Goal: Task Accomplishment & Management: Manage account settings

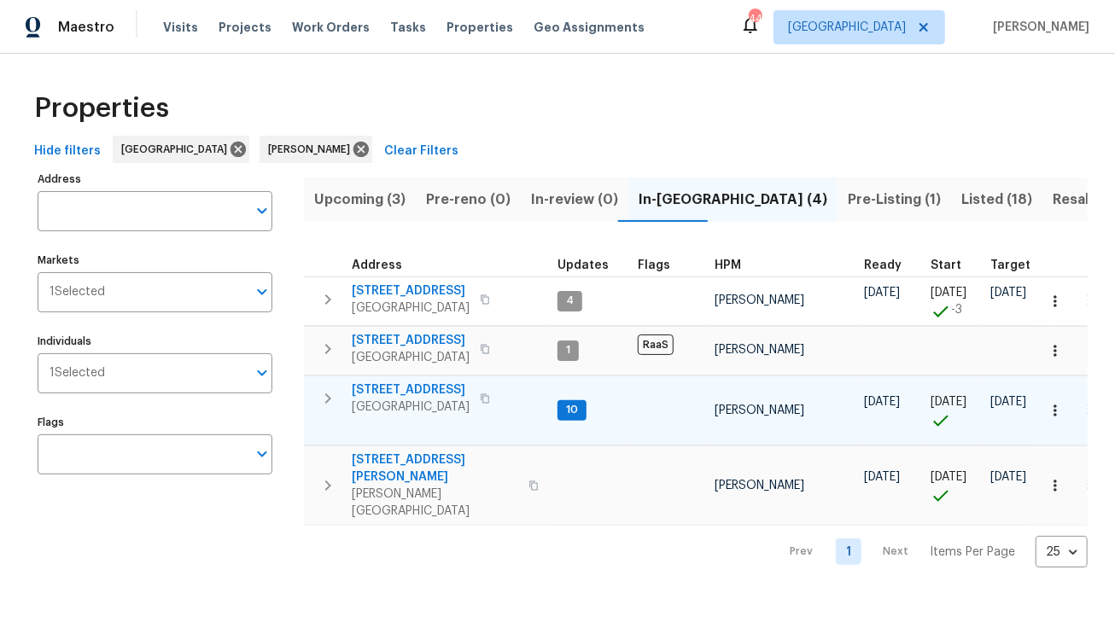
click at [432, 389] on span "[STREET_ADDRESS]" at bounding box center [411, 390] width 118 height 17
click at [0, 0] on div "Maestro Visits Projects Work Orders Tasks Properties Geo Assignments 44 [GEOGRA…" at bounding box center [557, 297] width 1115 height 595
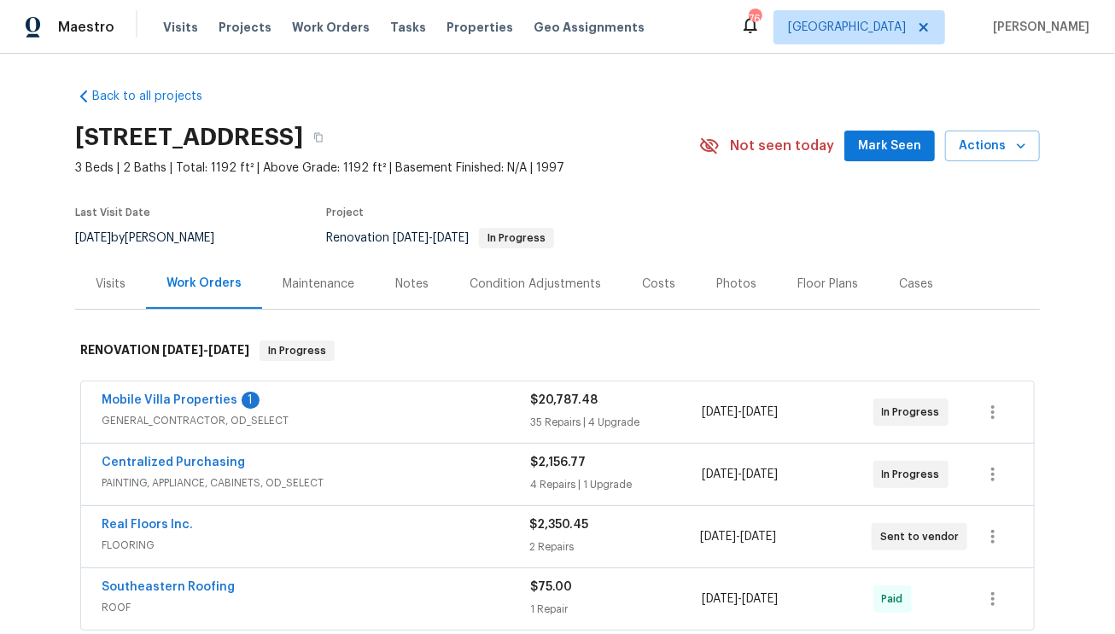
click at [131, 390] on div "Mobile Villa Properties 1 GENERAL_CONTRACTOR, OD_SELECT $20,787.48 35 Repairs |…" at bounding box center [557, 412] width 953 height 61
click at [133, 394] on link "Mobile Villa Properties" at bounding box center [170, 400] width 136 height 12
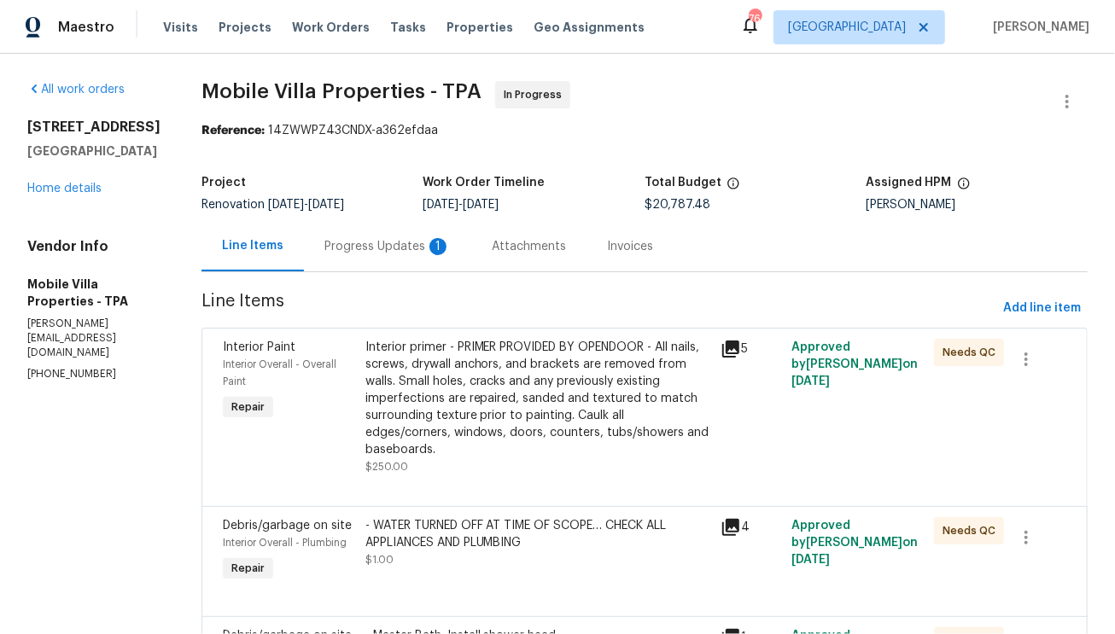
click at [328, 249] on div "Progress Updates 1" at bounding box center [387, 246] width 126 height 17
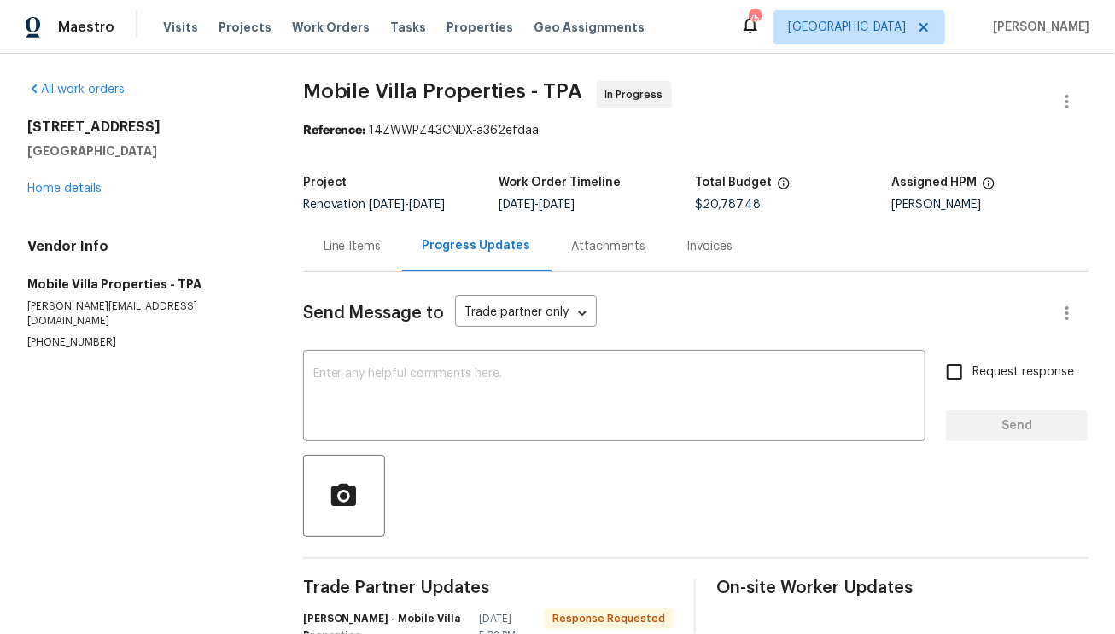
click at [351, 250] on div "Line Items" at bounding box center [353, 246] width 58 height 17
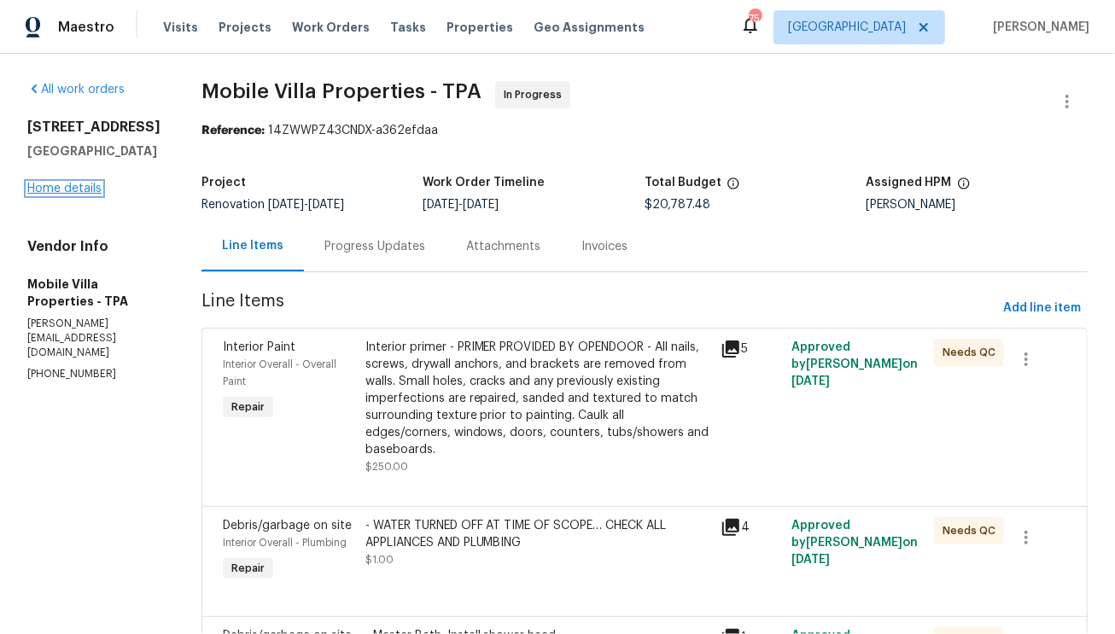
click at [83, 195] on link "Home details" at bounding box center [64, 189] width 74 height 12
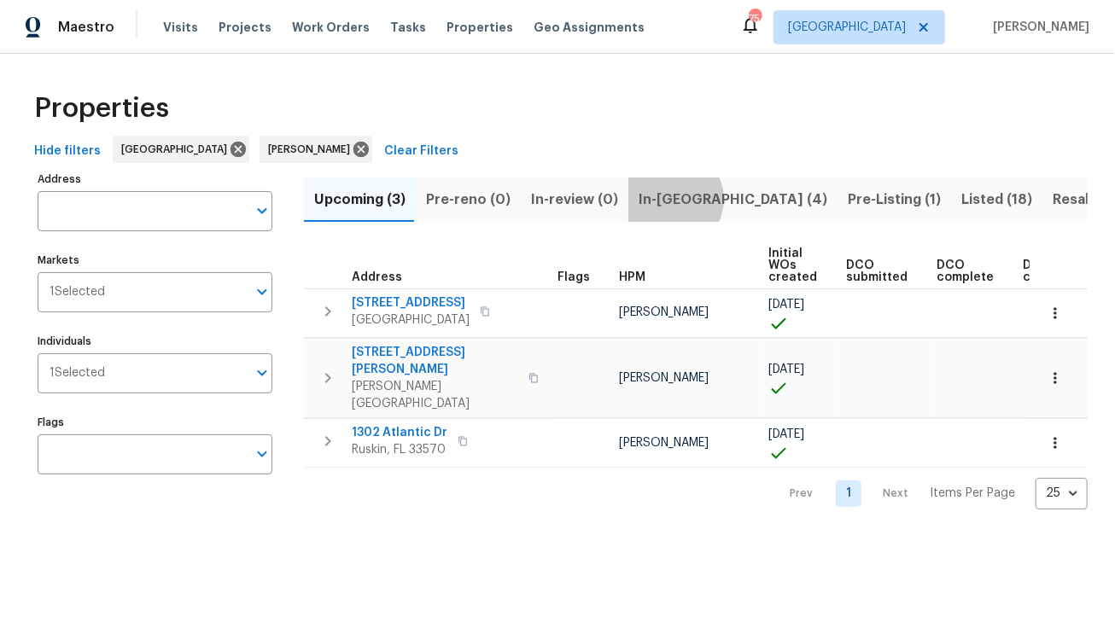
click at [660, 199] on span "In-[GEOGRAPHIC_DATA] (4)" at bounding box center [732, 200] width 189 height 24
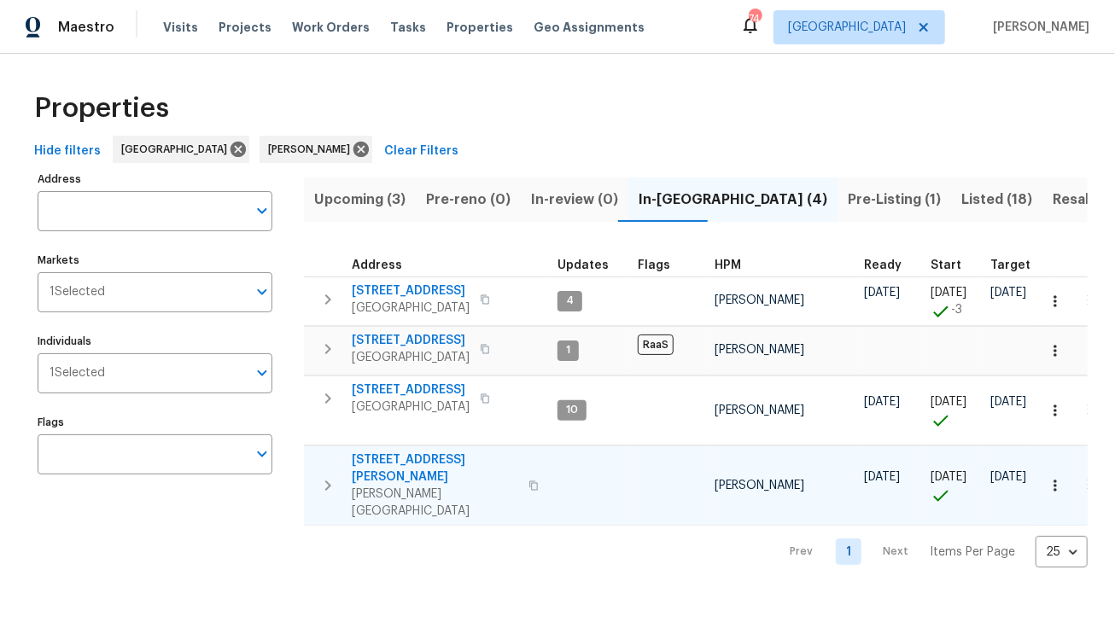
click at [394, 461] on span "[STREET_ADDRESS][PERSON_NAME]" at bounding box center [435, 469] width 166 height 34
click at [848, 203] on span "Pre-Listing (1)" at bounding box center [894, 200] width 93 height 24
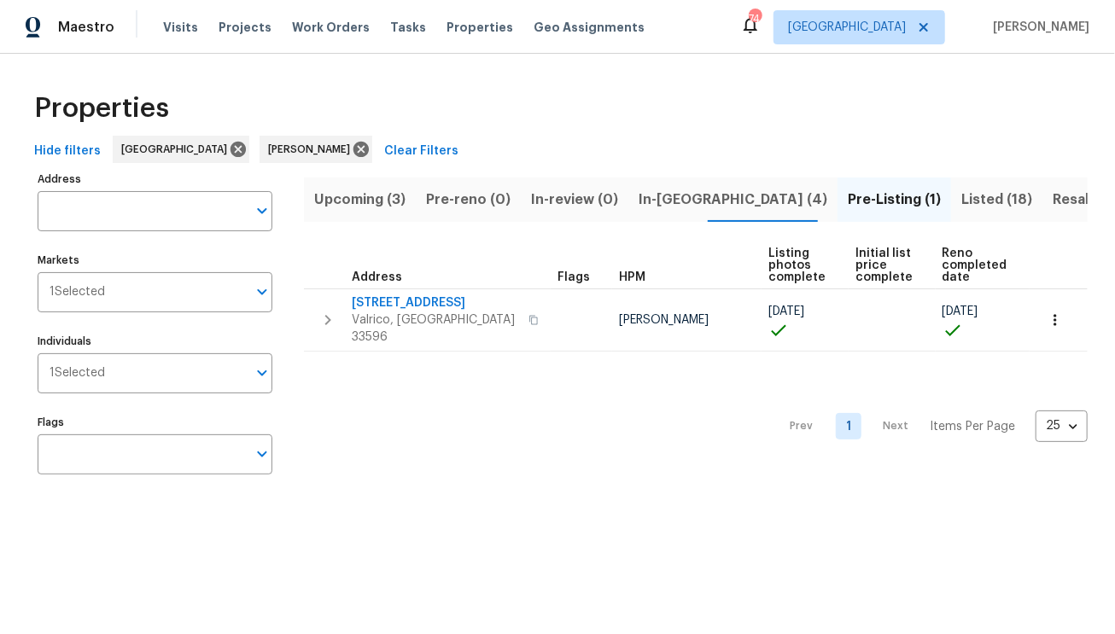
click at [537, 200] on span "In-review (0)" at bounding box center [574, 200] width 87 height 24
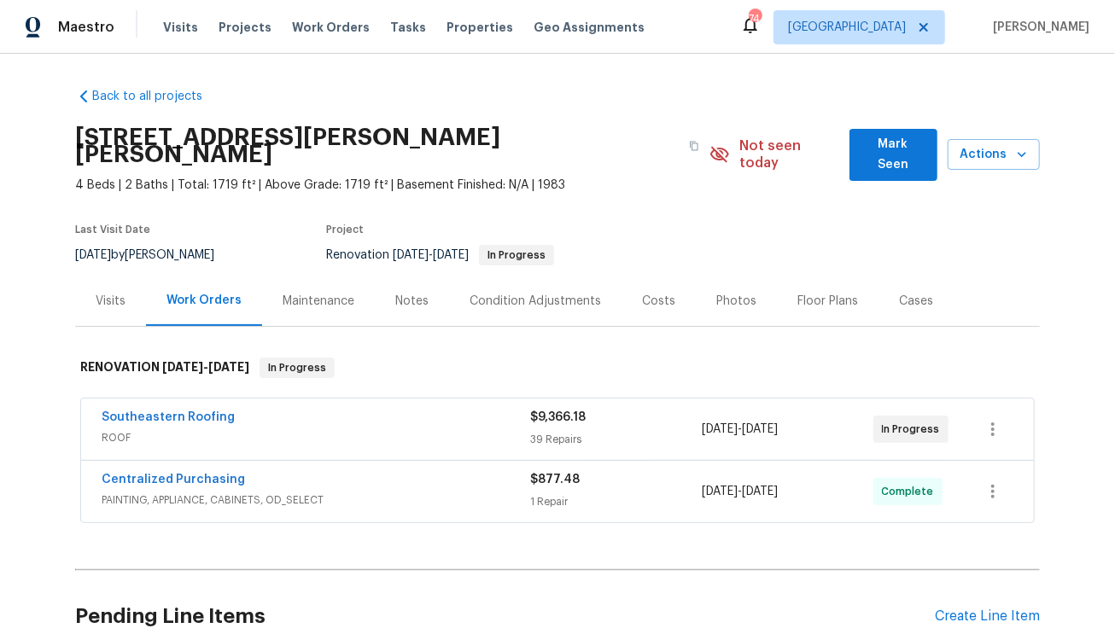
click at [399, 293] on div "Notes" at bounding box center [411, 301] width 33 height 17
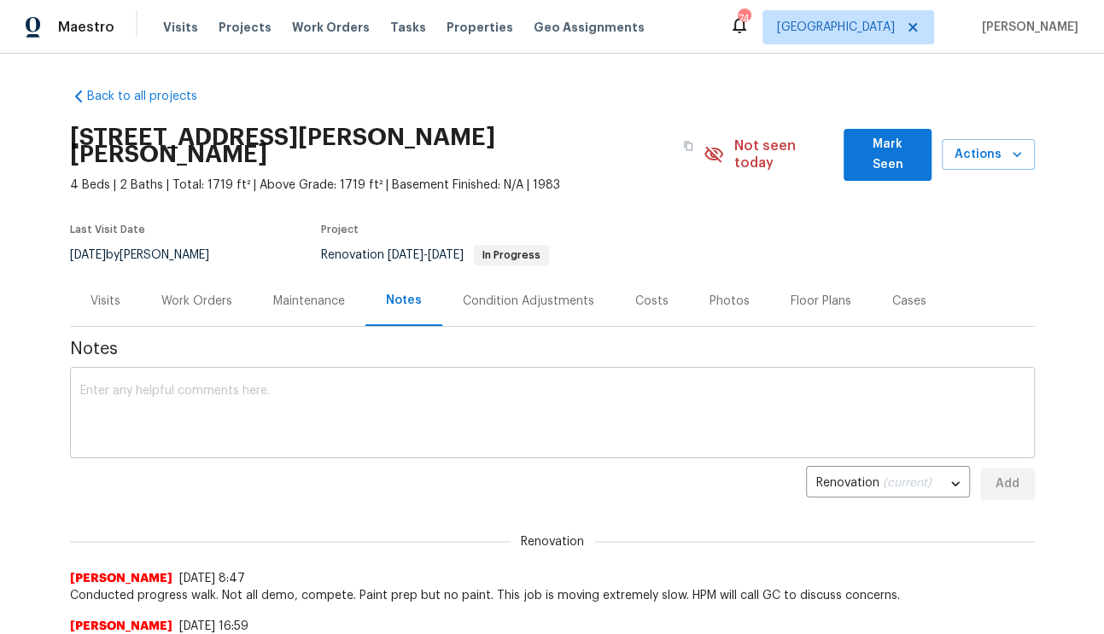
click at [414, 394] on textarea at bounding box center [552, 415] width 944 height 60
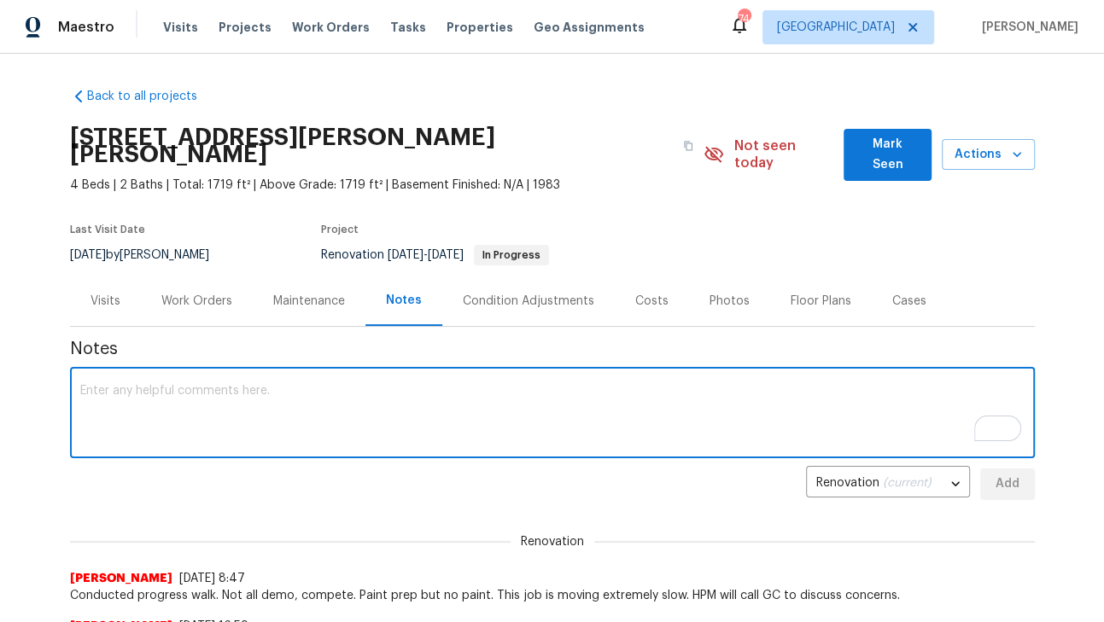
type textarea "S"
type textarea "MESSAGED GC FOR MORE UPDATES."
click at [1015, 469] on button "Add" at bounding box center [1007, 485] width 55 height 32
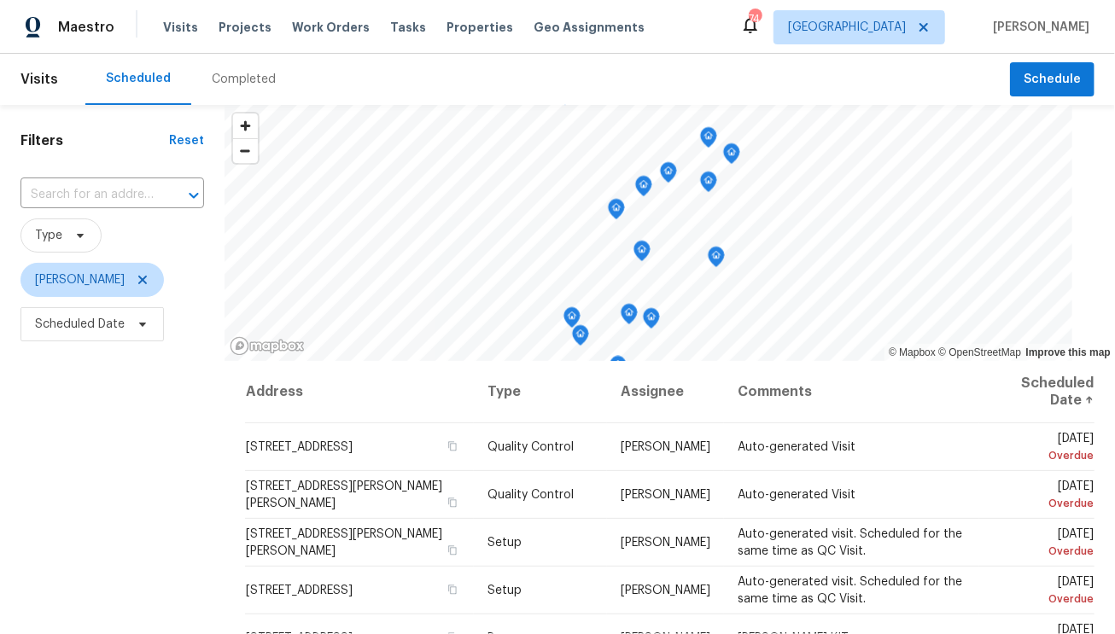
click at [129, 302] on span "Scheduled Date" at bounding box center [112, 324] width 184 height 44
click at [123, 335] on span "Scheduled Date" at bounding box center [91, 324] width 143 height 34
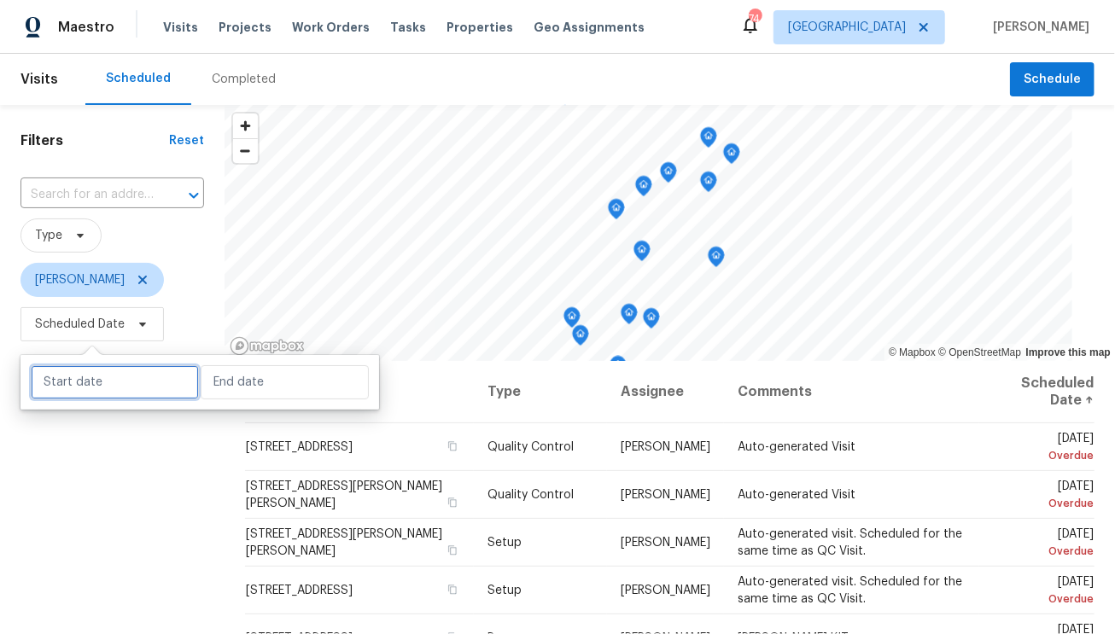
select select "7"
select select "2025"
select select "8"
select select "2025"
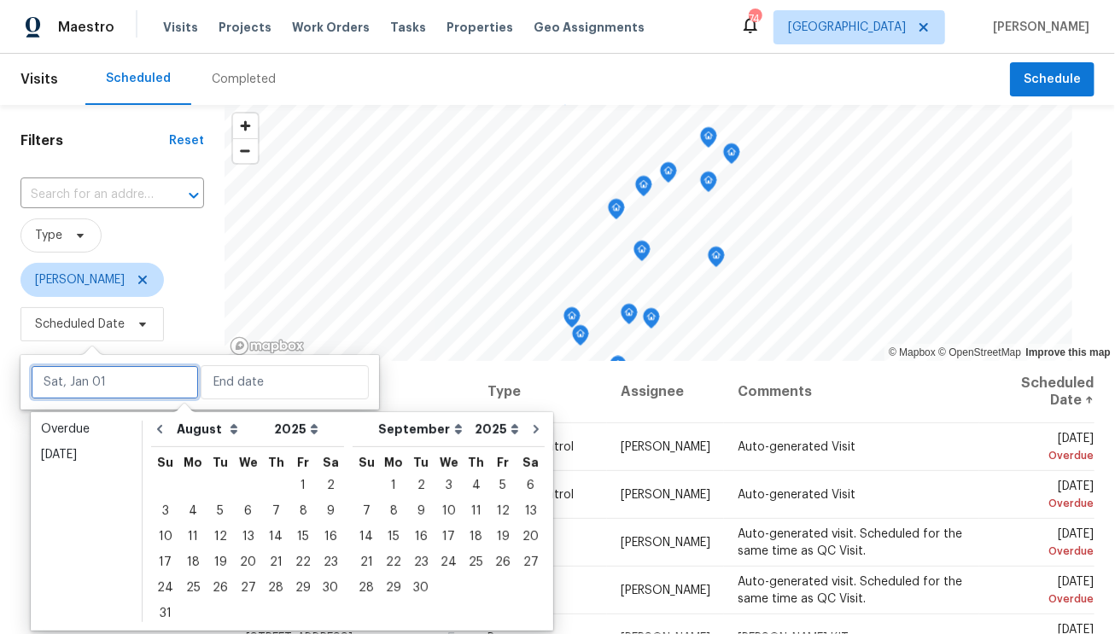
click at [102, 388] on input "text" at bounding box center [115, 382] width 168 height 34
click at [73, 424] on div "Overdue" at bounding box center [86, 429] width 90 height 17
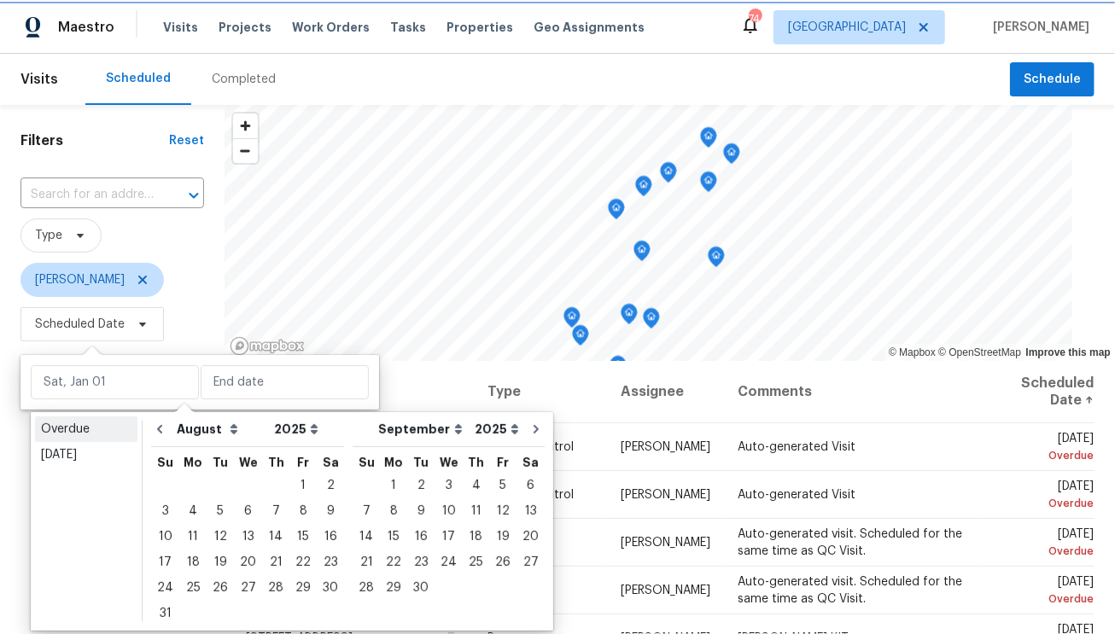
type input "[DATE]"
select select "6"
select select "7"
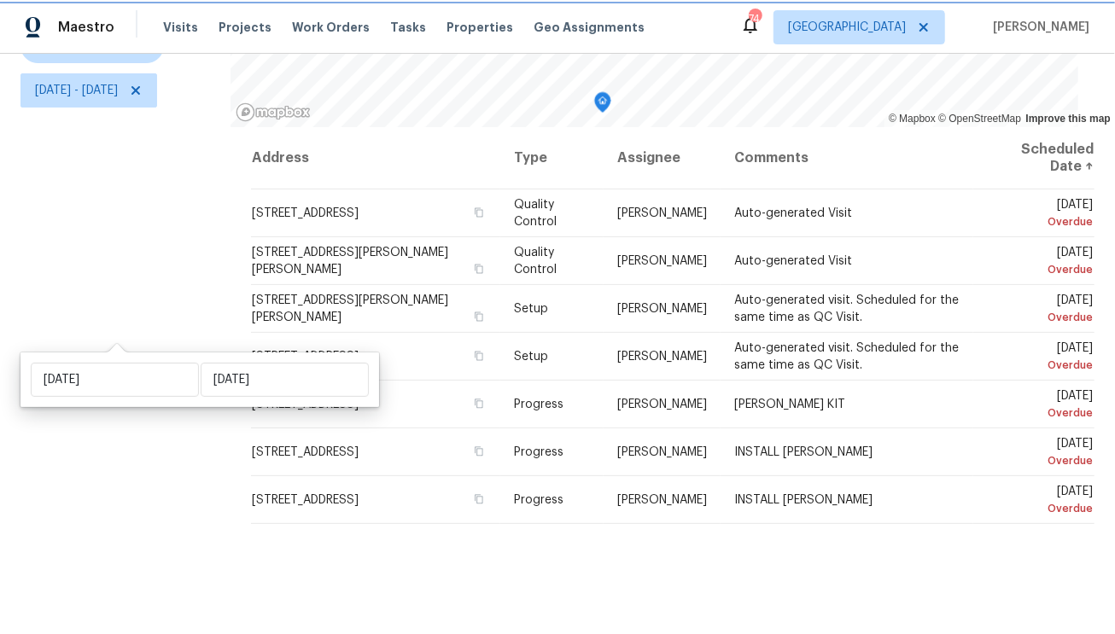
scroll to position [246, 0]
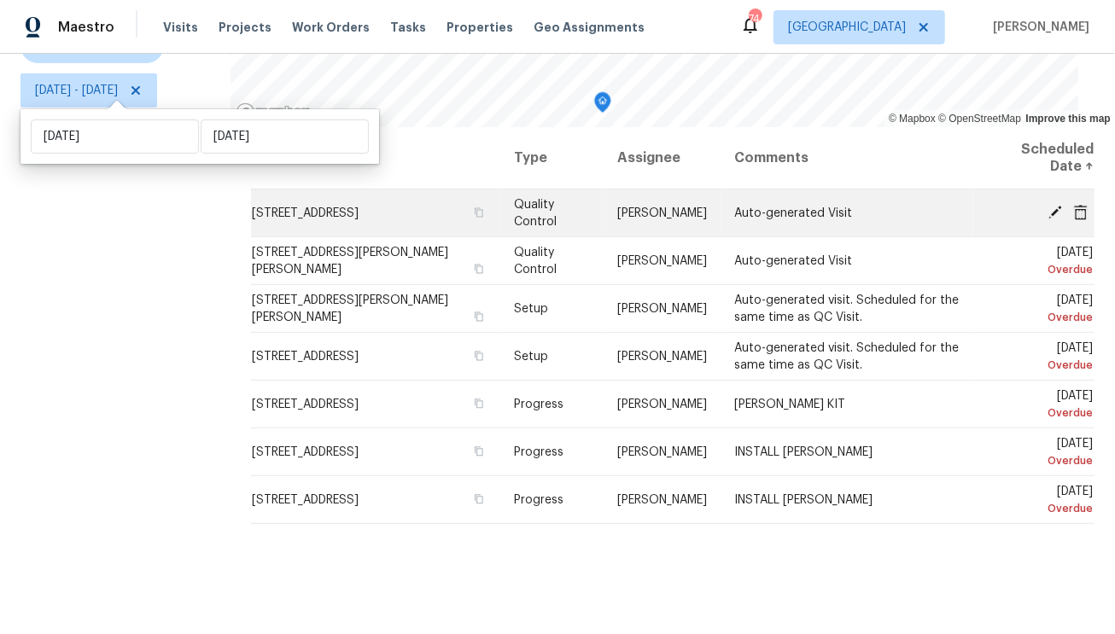
click at [1048, 205] on icon at bounding box center [1055, 212] width 14 height 14
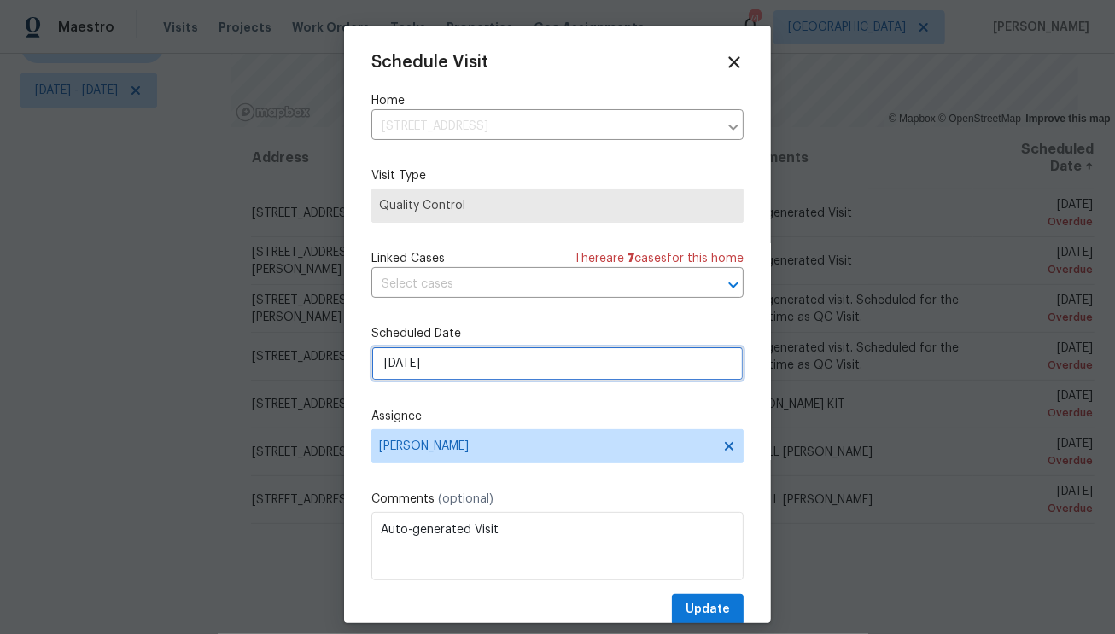
click at [495, 372] on input "8/27/2025" at bounding box center [557, 364] width 372 height 34
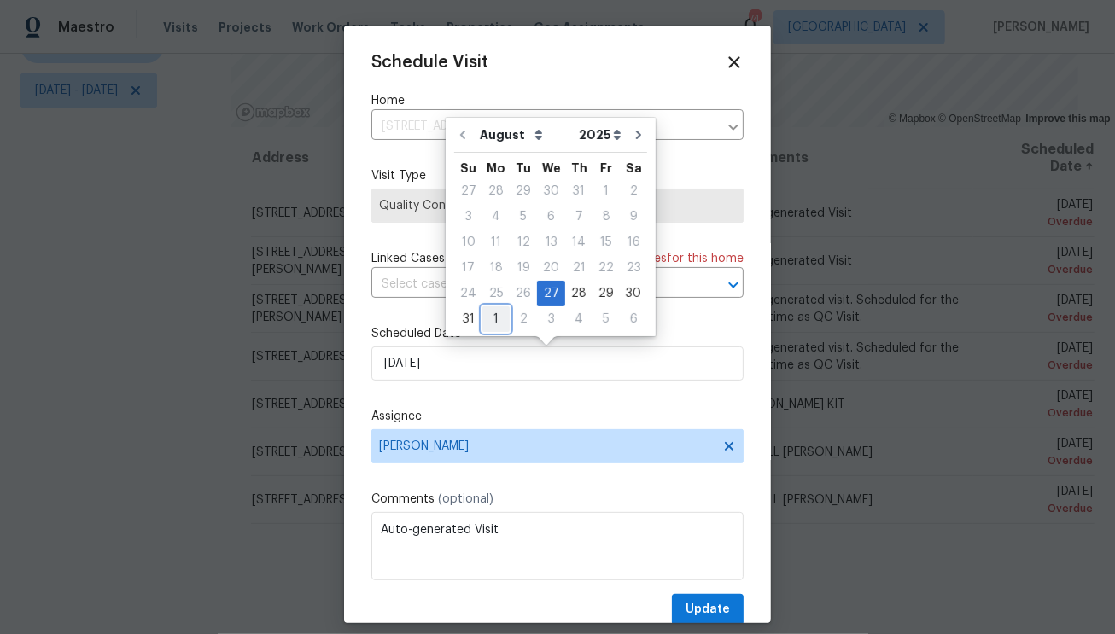
click at [495, 312] on div "1" at bounding box center [495, 319] width 27 height 24
type input "9/1/2025"
select select "8"
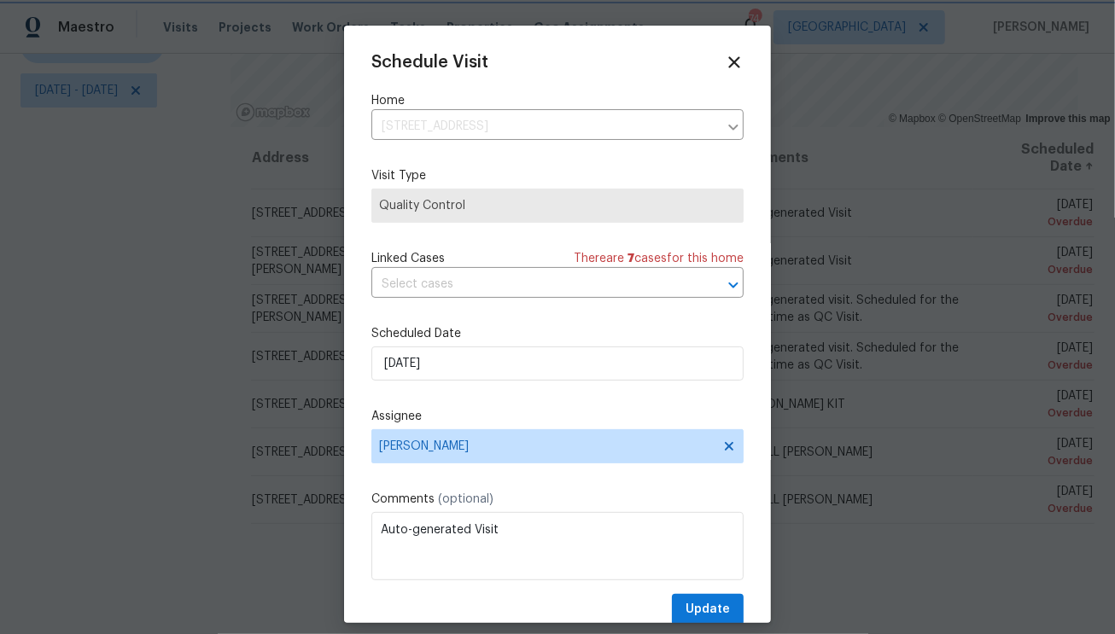
click at [742, 612] on div "Schedule Visit Home 10905 Brucehaven Dr, Riverview, FL 33578 ​ Visit Type Quali…" at bounding box center [557, 325] width 427 height 598
click at [706, 609] on span "Update" at bounding box center [707, 609] width 44 height 21
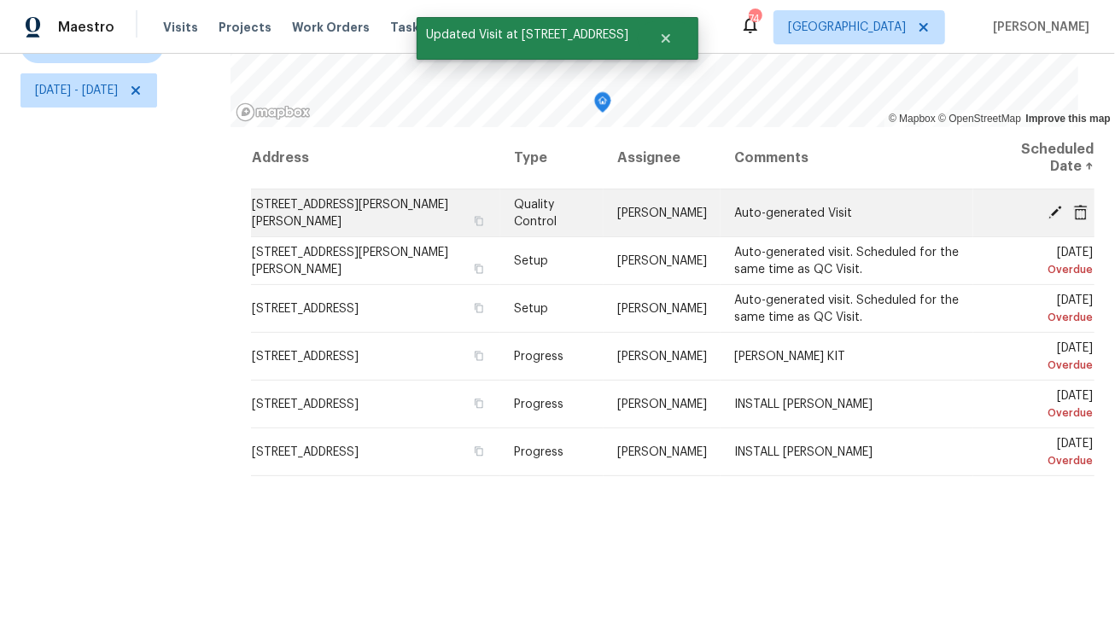
click at [1050, 204] on icon at bounding box center [1054, 211] width 15 height 15
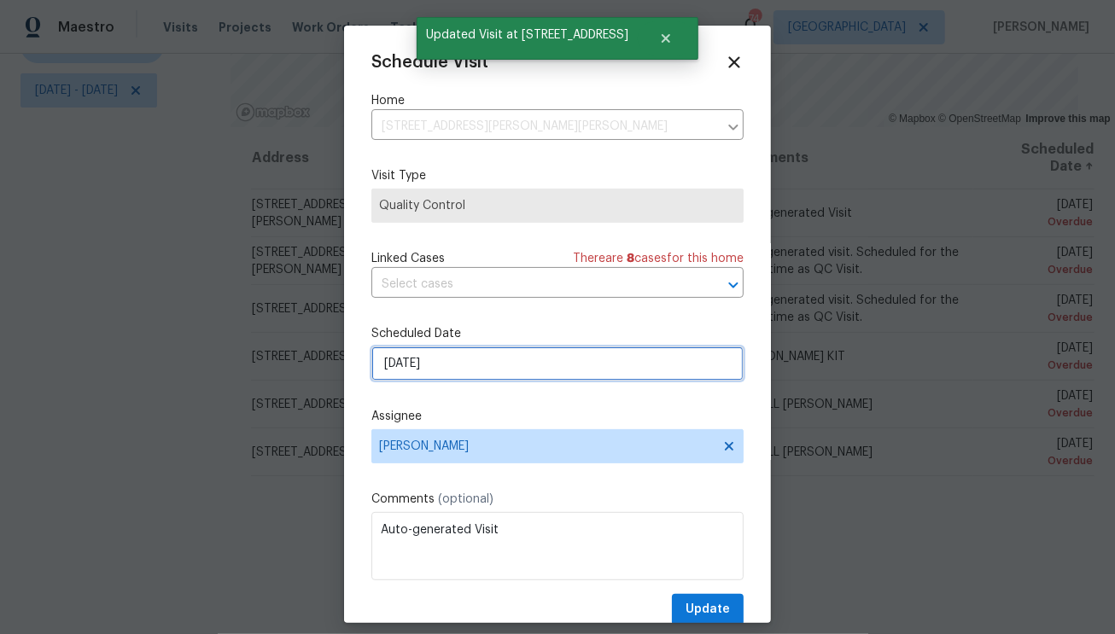
click at [450, 366] on input "8/27/2025" at bounding box center [557, 364] width 372 height 34
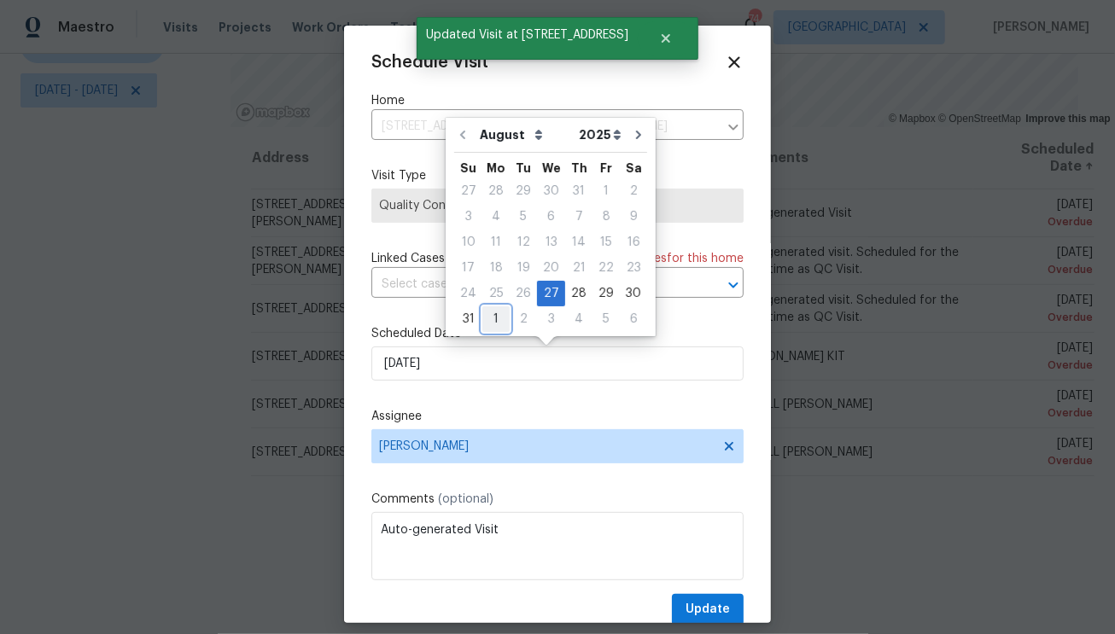
click at [493, 318] on div "1" at bounding box center [495, 319] width 27 height 24
type input "9/1/2025"
select select "8"
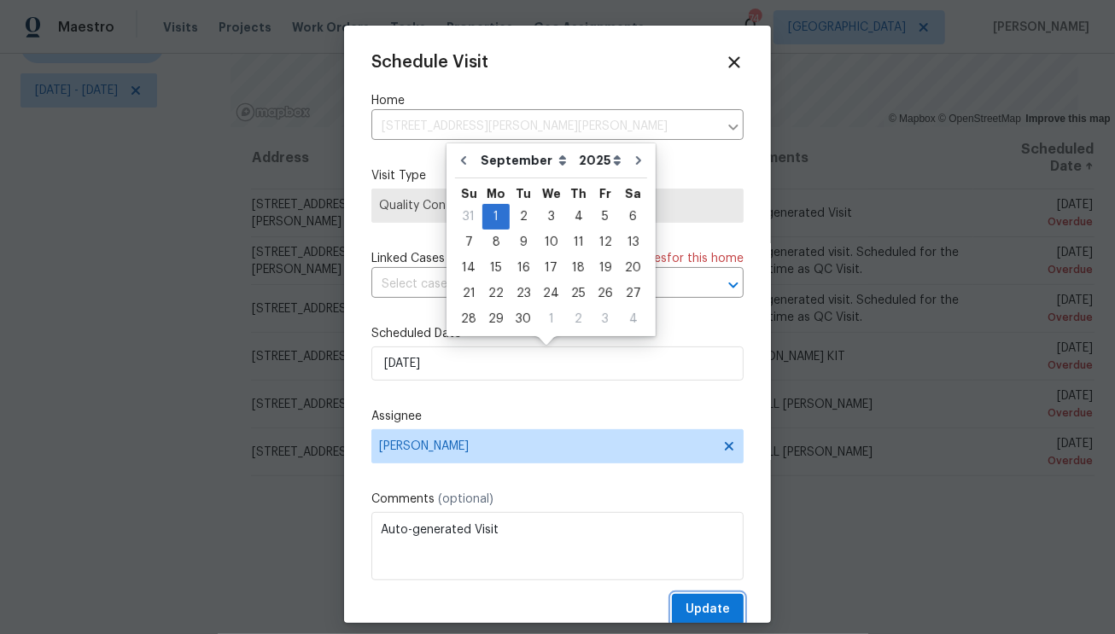
click at [685, 603] on span "Update" at bounding box center [707, 609] width 44 height 21
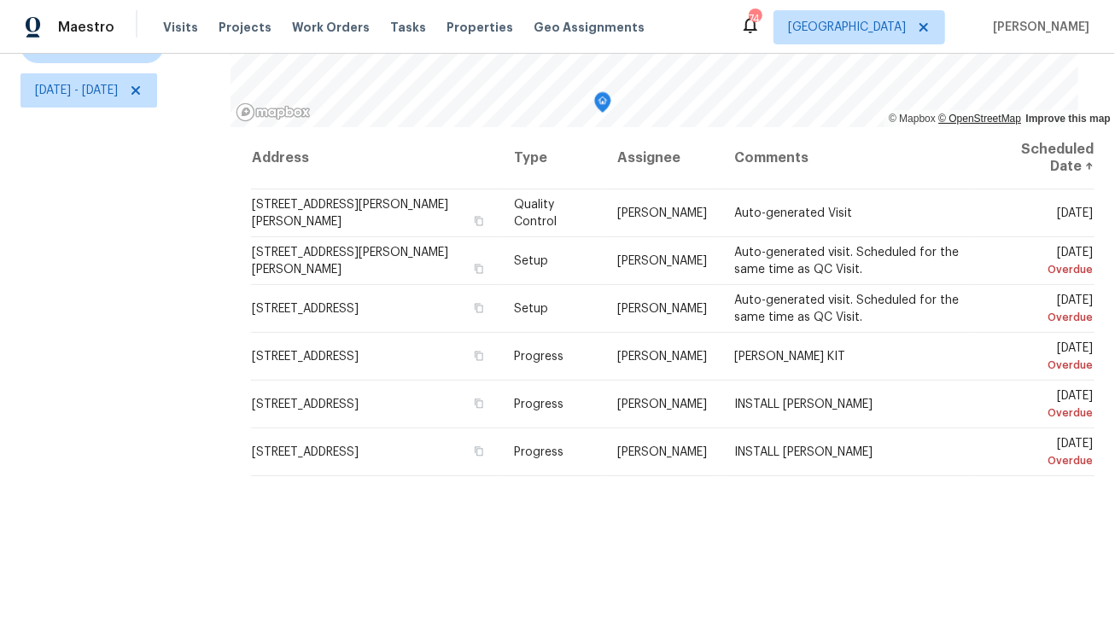
scroll to position [0, 0]
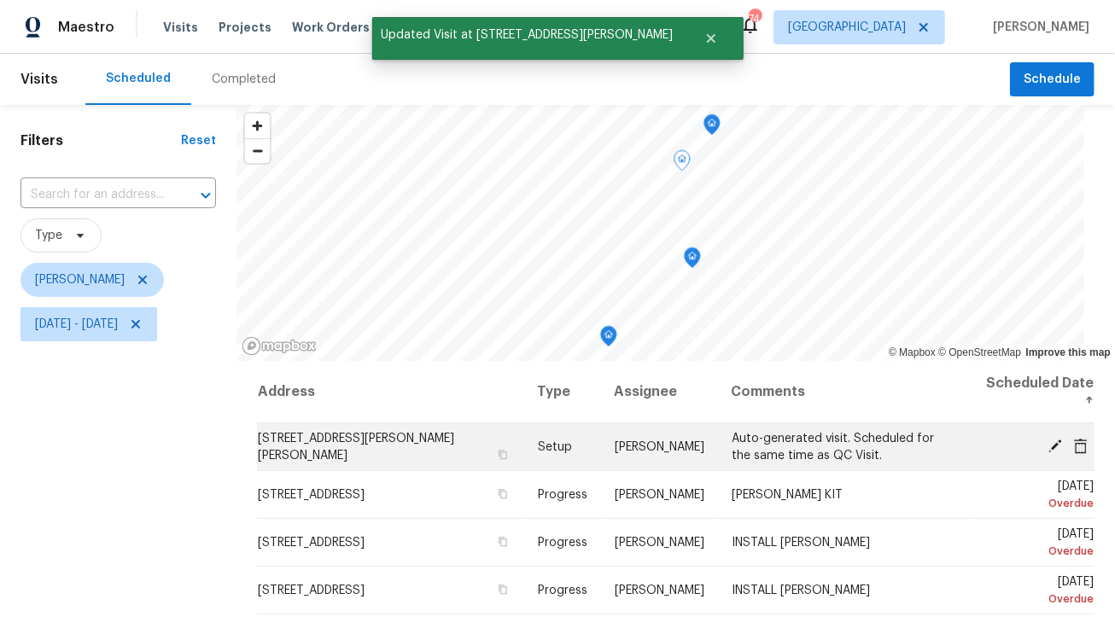
click at [969, 458] on td "Wed, Aug 27 Overdue" at bounding box center [1031, 447] width 125 height 48
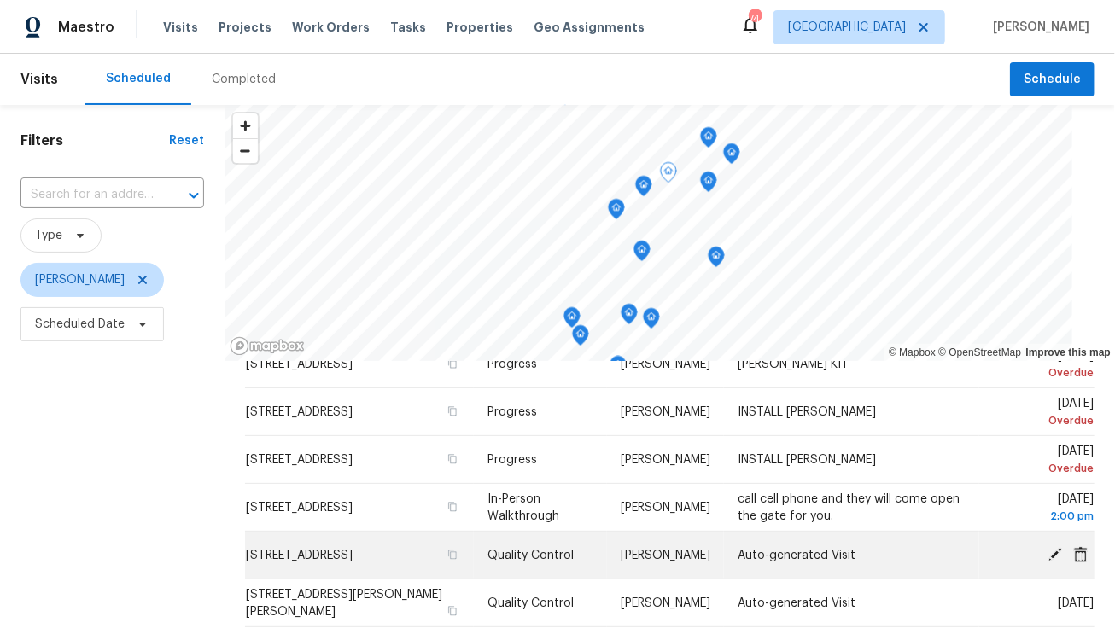
scroll to position [88, 0]
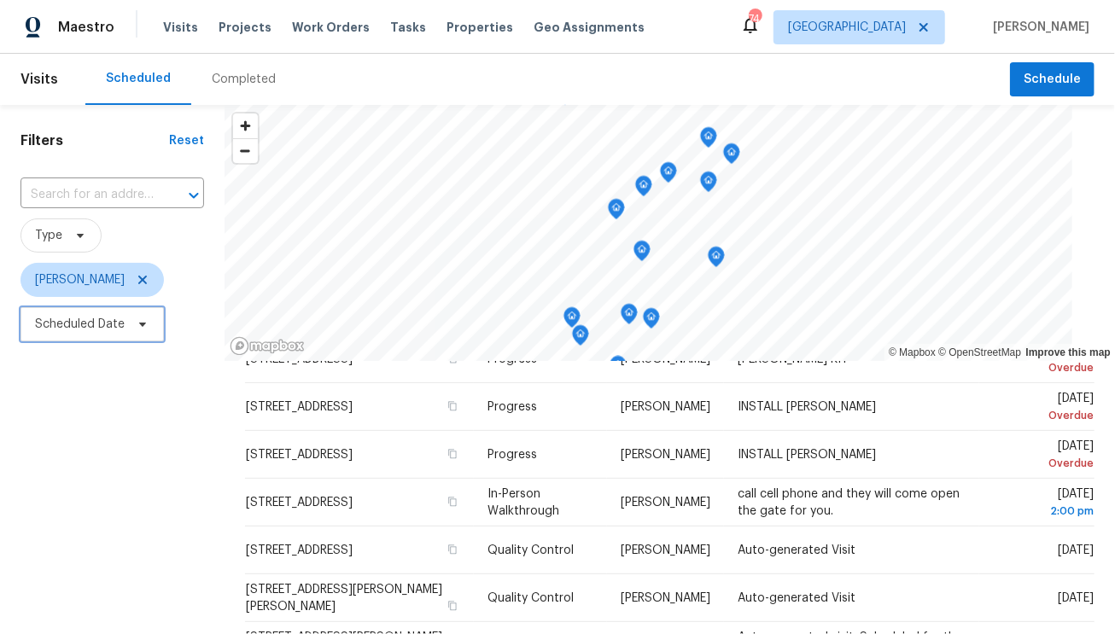
click at [53, 333] on span "Scheduled Date" at bounding box center [80, 324] width 90 height 17
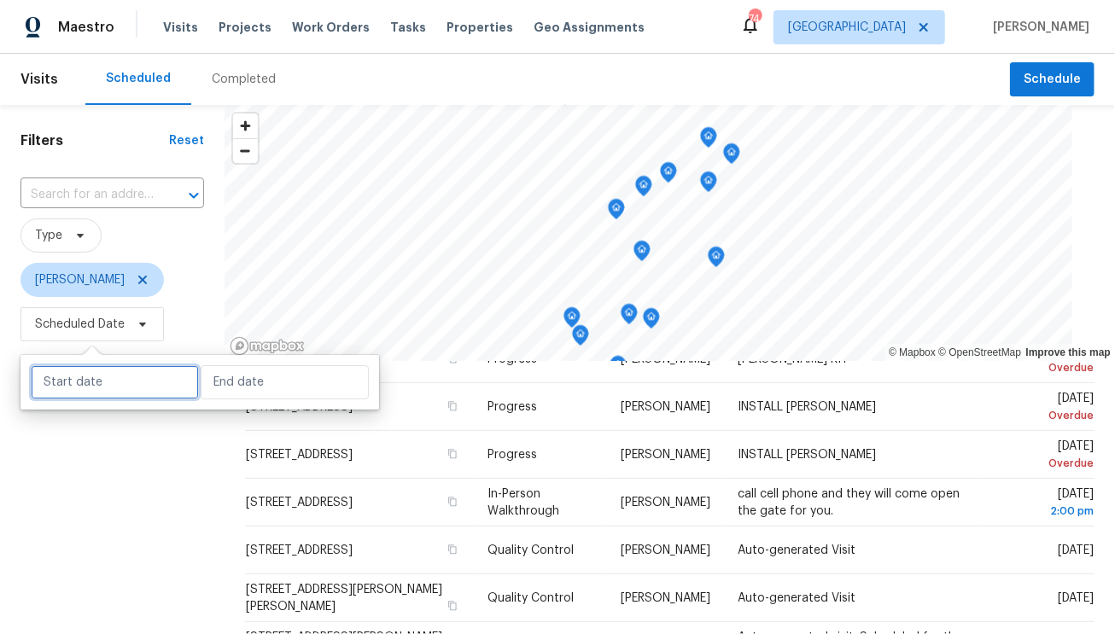
click at [66, 398] on input "text" at bounding box center [115, 382] width 168 height 34
select select "7"
select select "2025"
select select "8"
select select "2025"
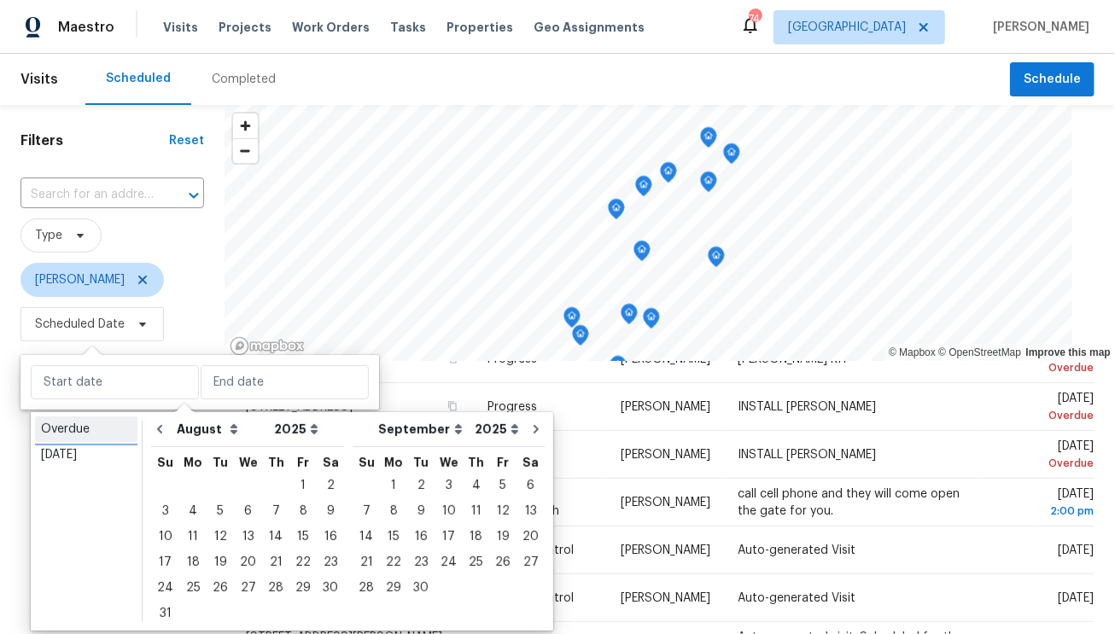
click at [71, 417] on link "Overdue" at bounding box center [86, 430] width 102 height 26
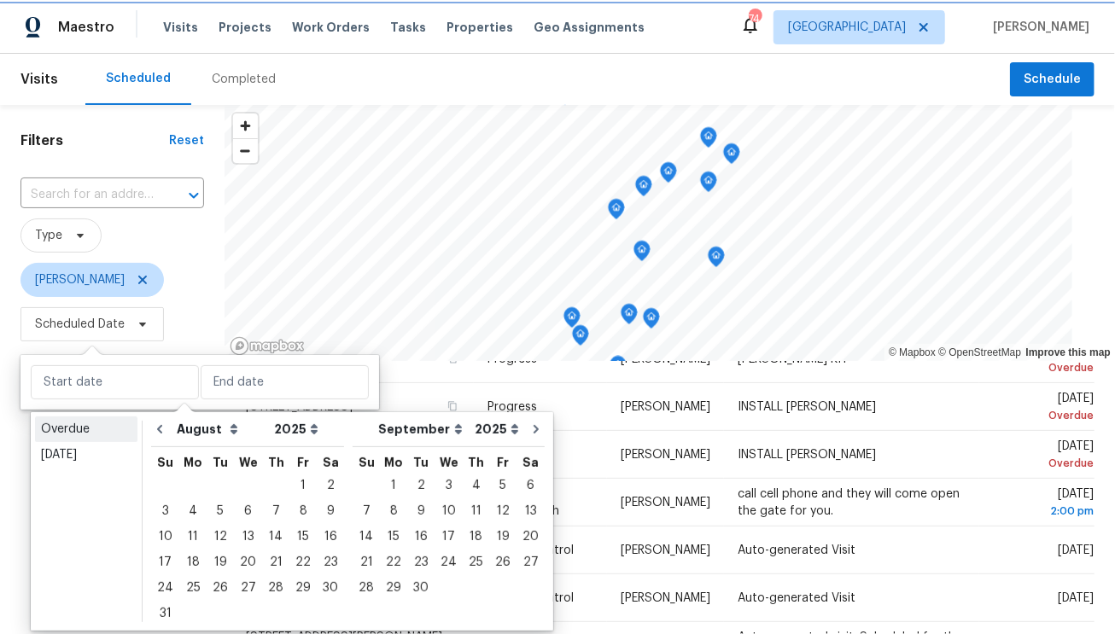
type input "[DATE]"
select select "6"
select select "7"
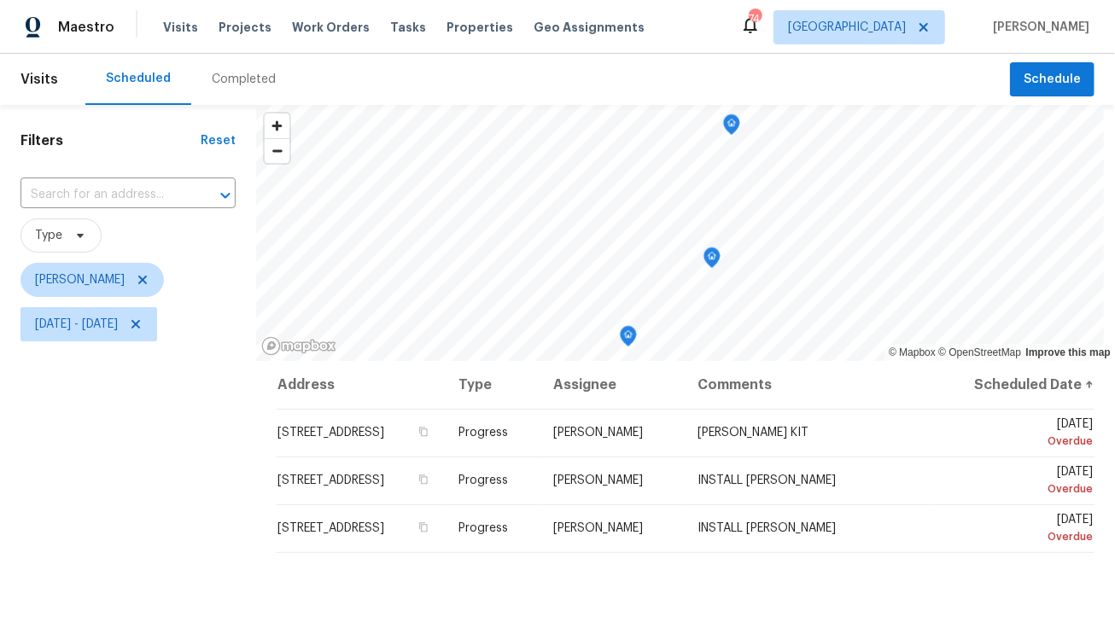
click at [57, 344] on span "[DATE] - [DATE]" at bounding box center [127, 324] width 215 height 44
click at [75, 320] on span "[DATE] - [DATE]" at bounding box center [76, 324] width 83 height 17
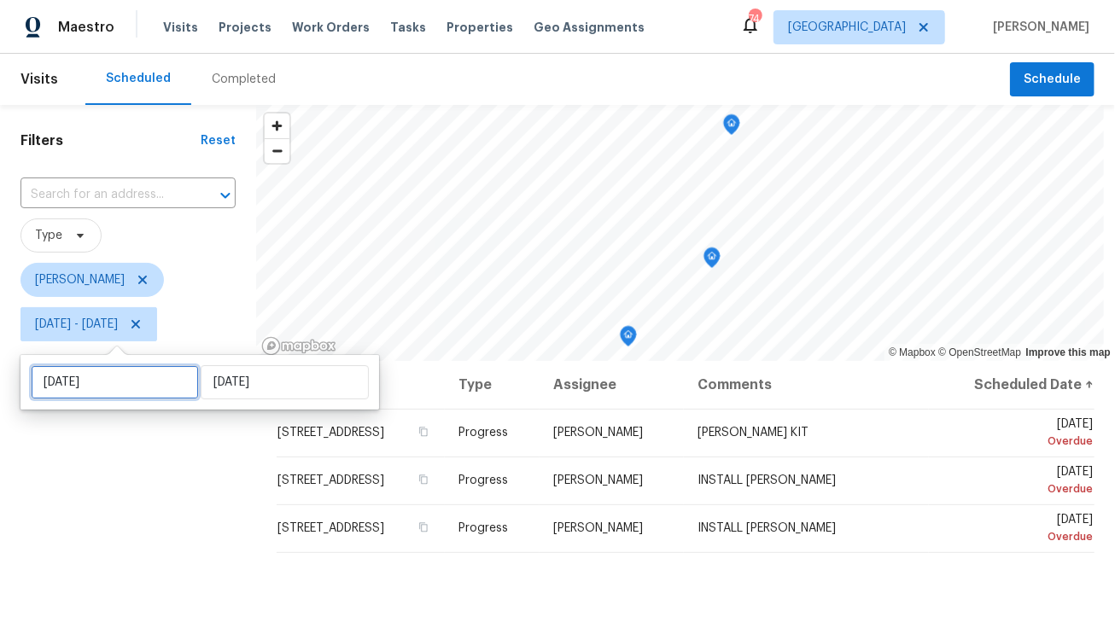
select select "6"
select select "2025"
select select "7"
select select "2025"
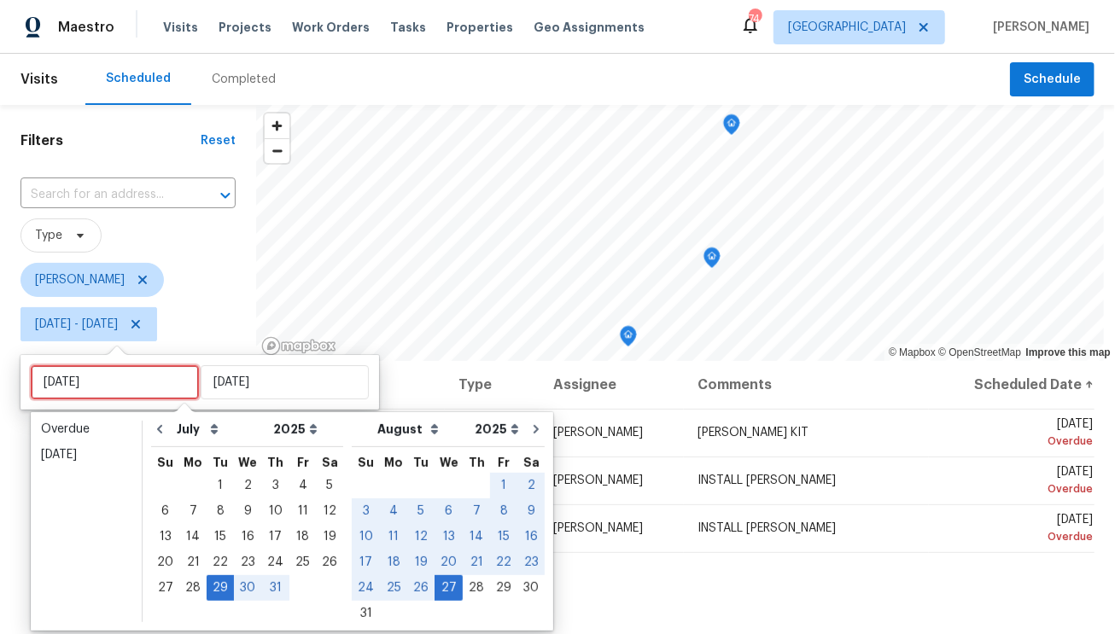
click at [66, 370] on input "[DATE]" at bounding box center [115, 382] width 168 height 34
click at [82, 446] on div "[DATE]" at bounding box center [86, 454] width 90 height 17
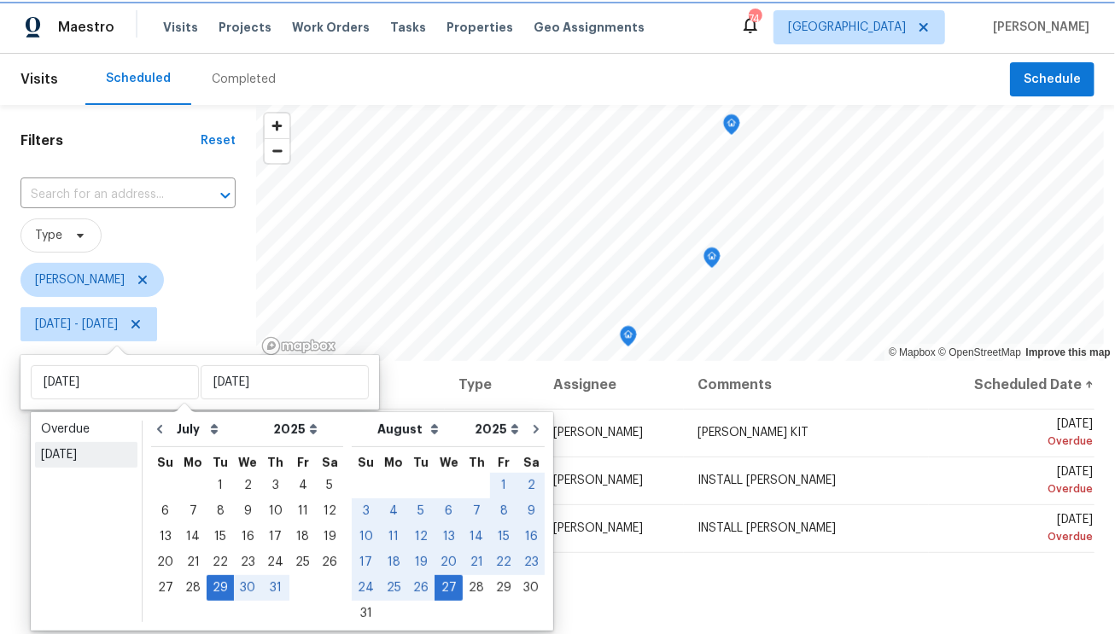
type input "[DATE]"
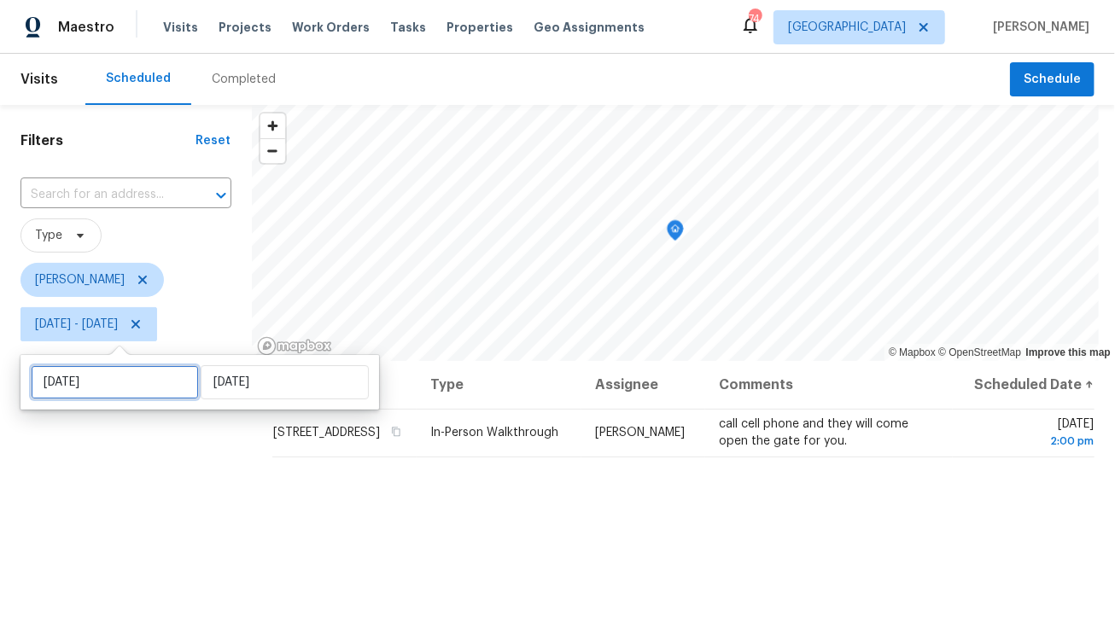
select select "7"
select select "2025"
select select "8"
select select "2025"
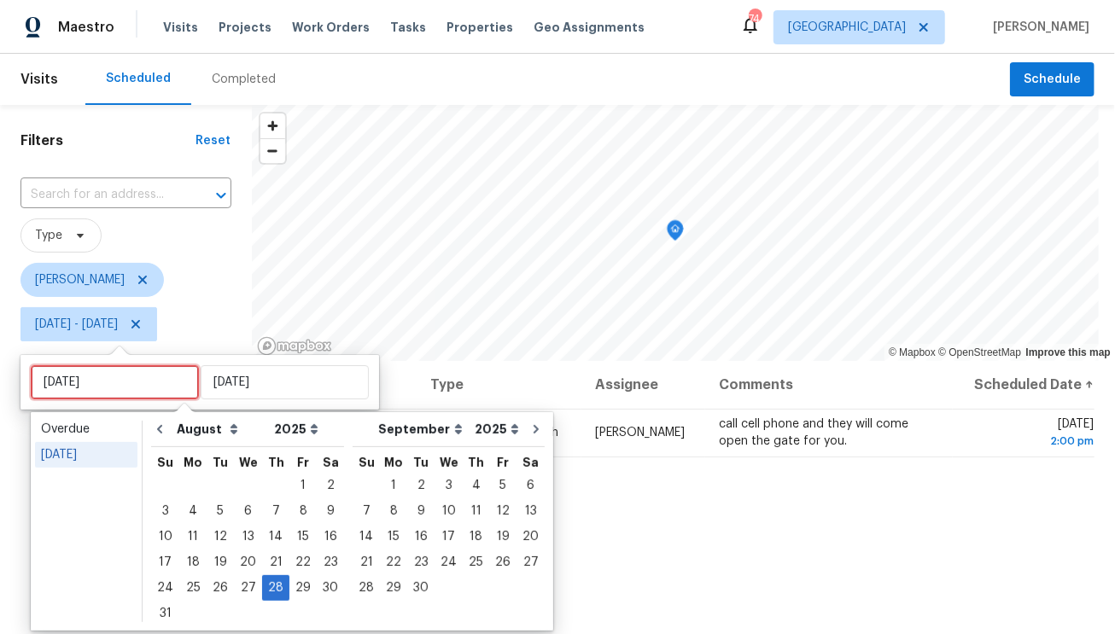
click at [110, 394] on input "[DATE]" at bounding box center [115, 382] width 168 height 34
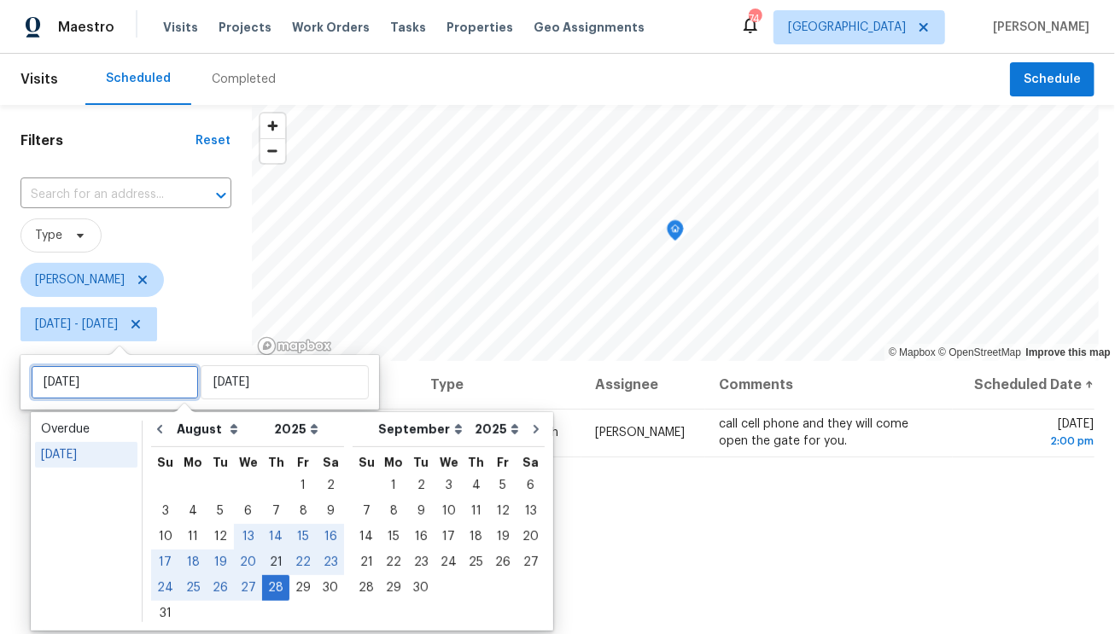
type input "[DATE]"
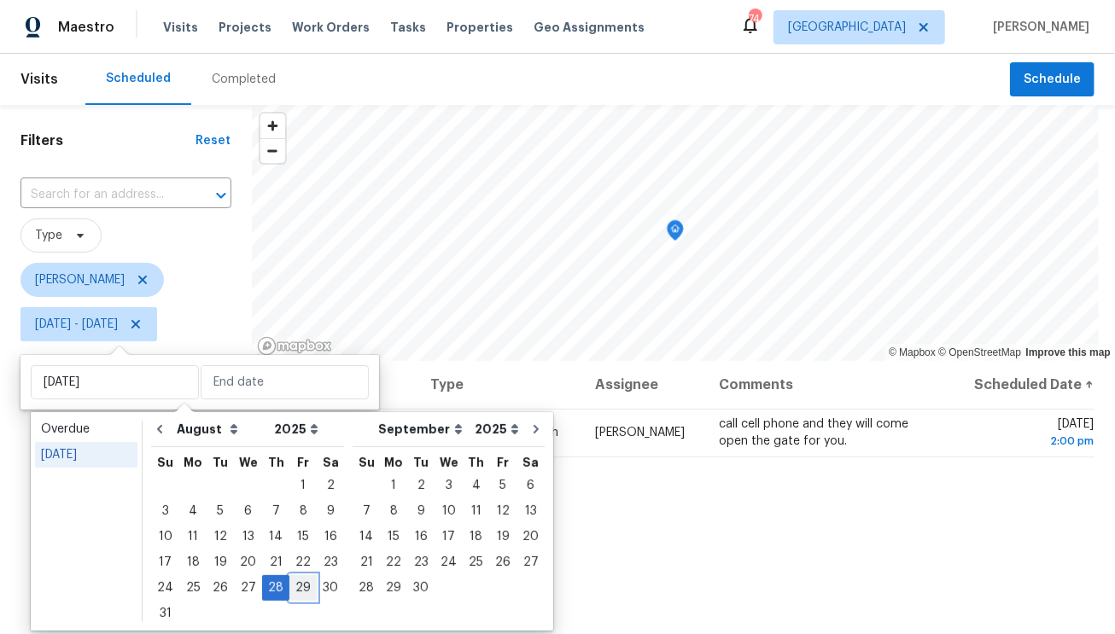
click at [294, 588] on div "29" at bounding box center [302, 588] width 27 height 24
type input "[DATE]"
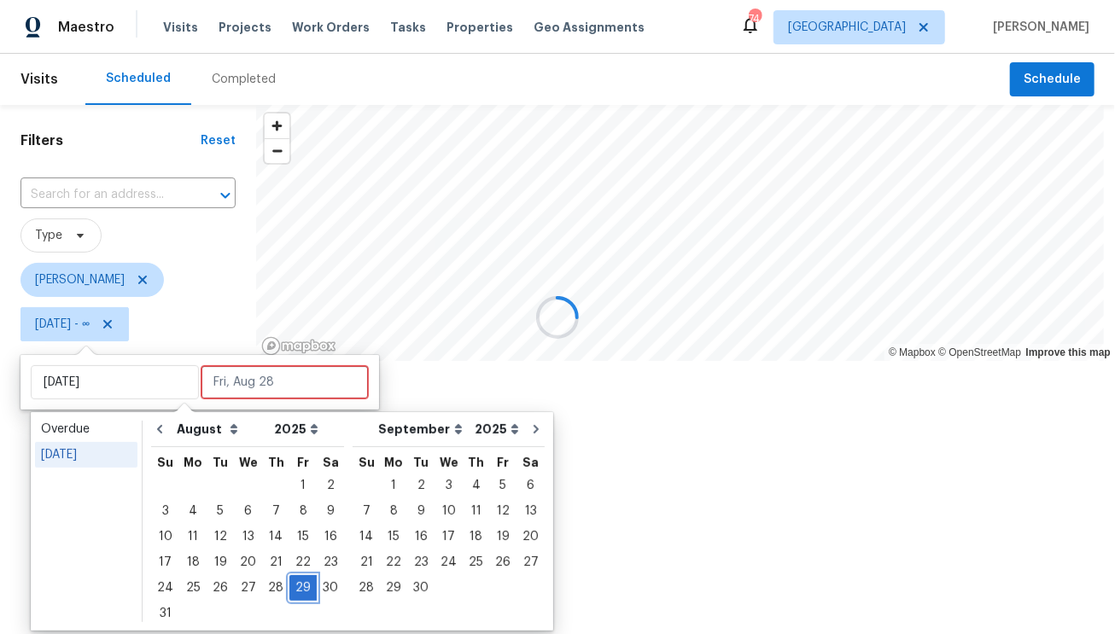
click at [294, 587] on div "29" at bounding box center [302, 588] width 27 height 24
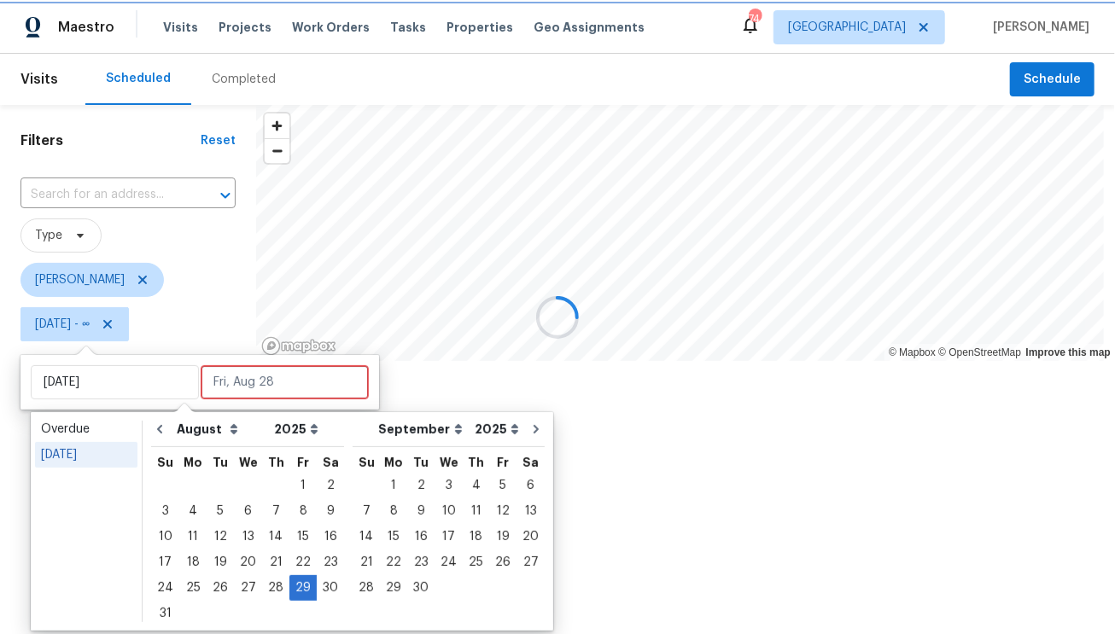
type input "[DATE]"
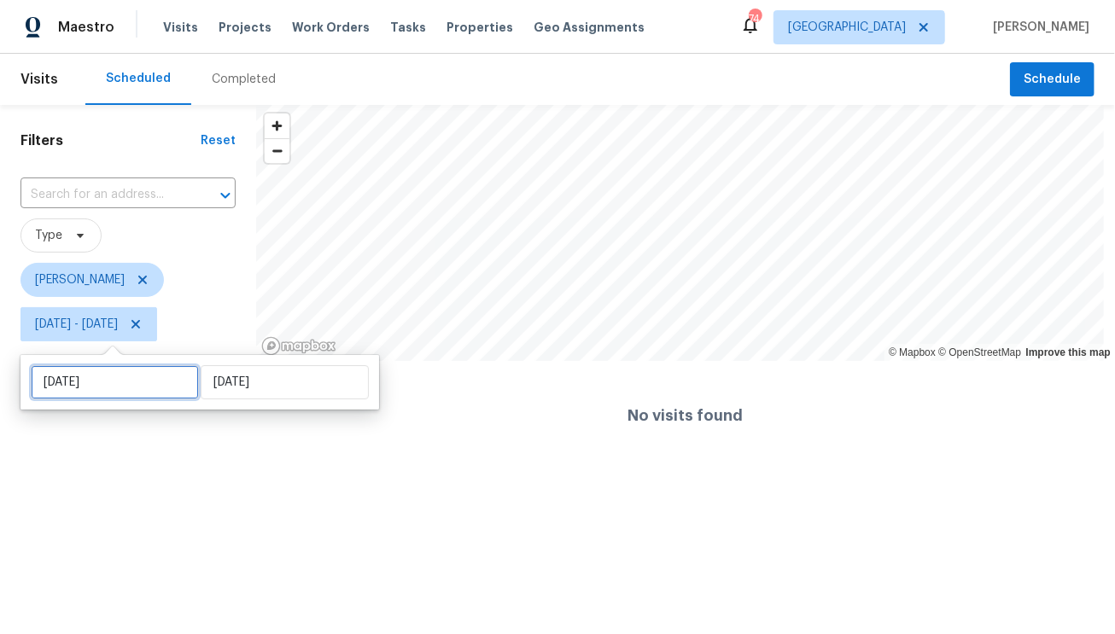
select select "7"
select select "2025"
select select "8"
select select "2025"
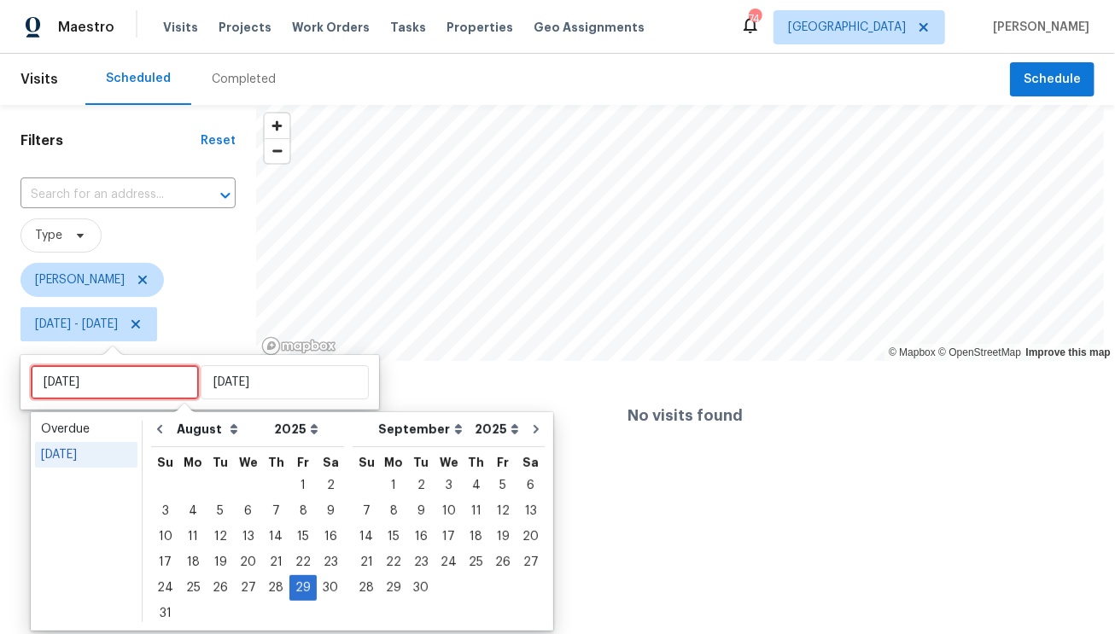
click at [128, 392] on input "[DATE]" at bounding box center [115, 382] width 168 height 34
click at [96, 460] on div "[DATE]" at bounding box center [86, 454] width 90 height 17
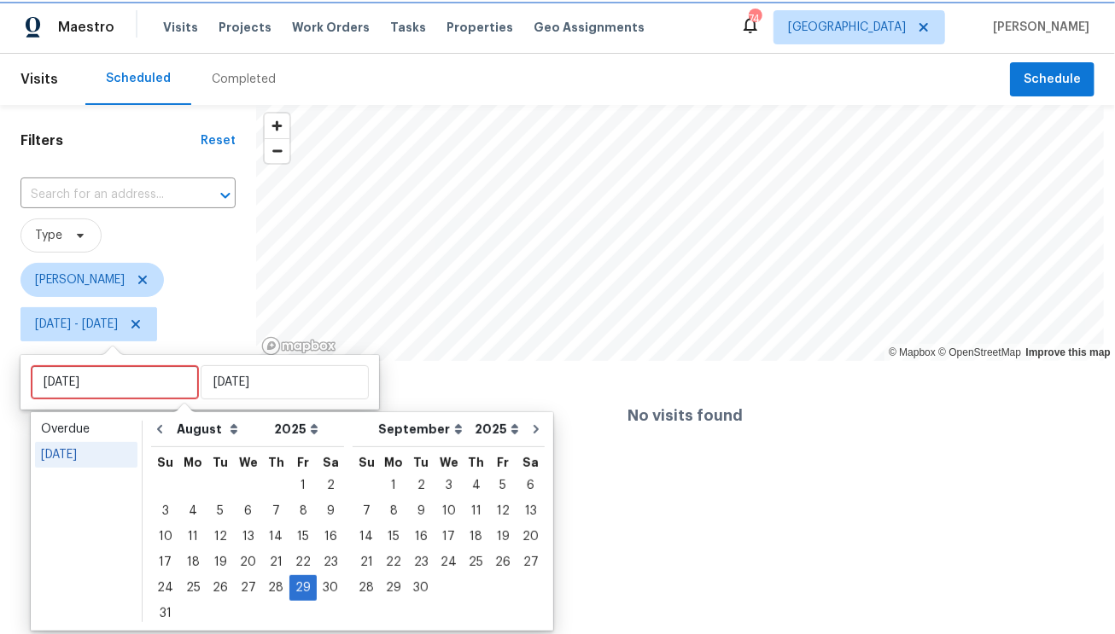
type input "[DATE]"
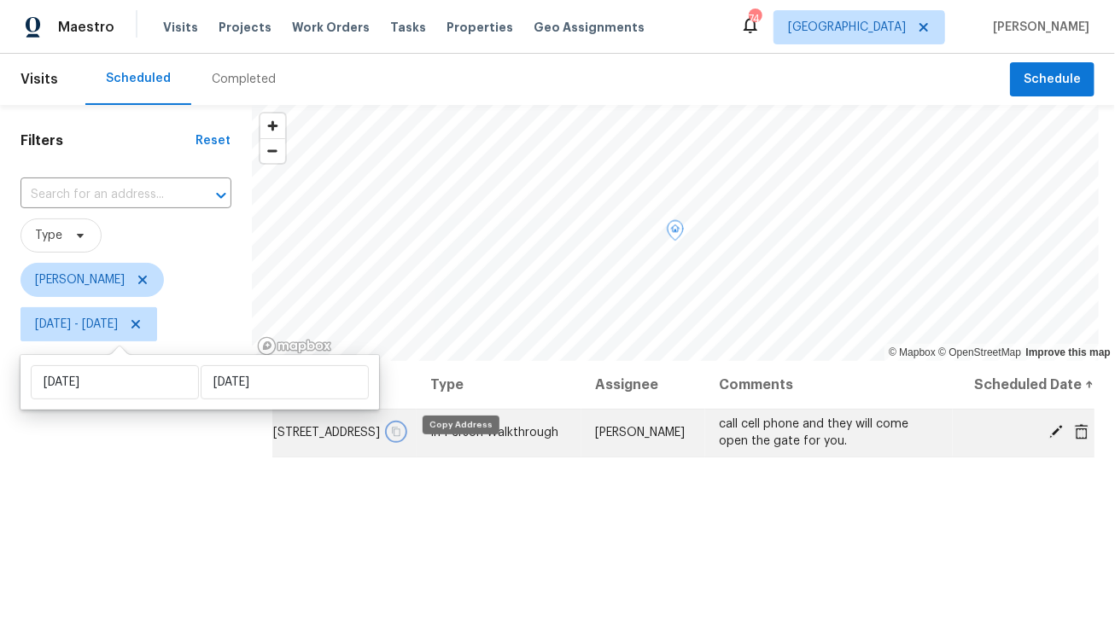
click at [400, 437] on icon "button" at bounding box center [395, 432] width 10 height 10
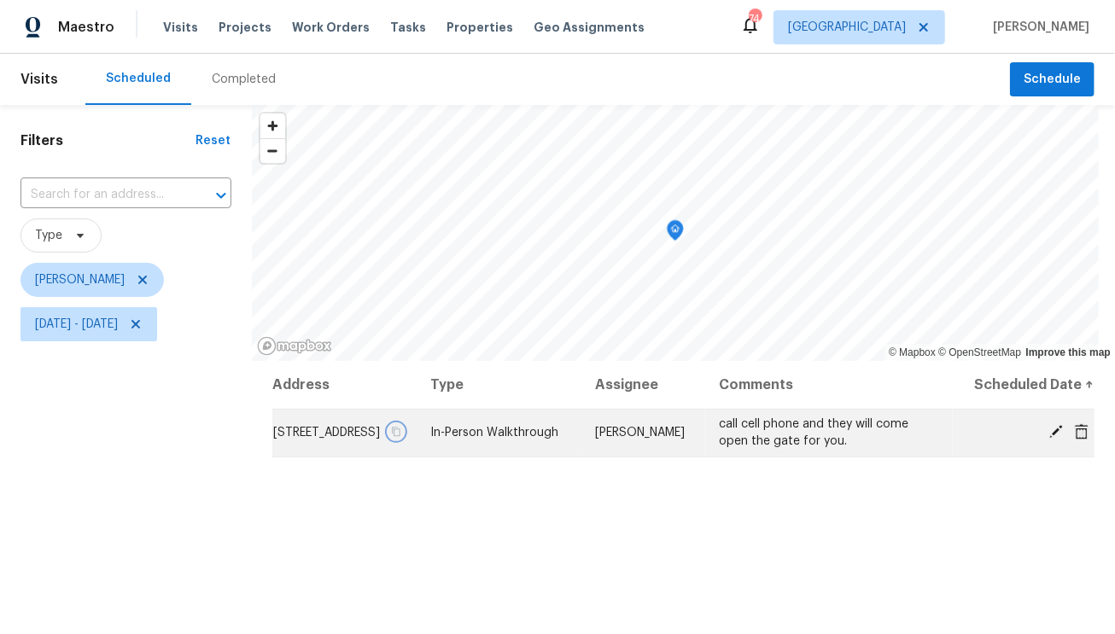
click at [400, 437] on icon "button" at bounding box center [395, 432] width 10 height 10
